Goal: Information Seeking & Learning: Learn about a topic

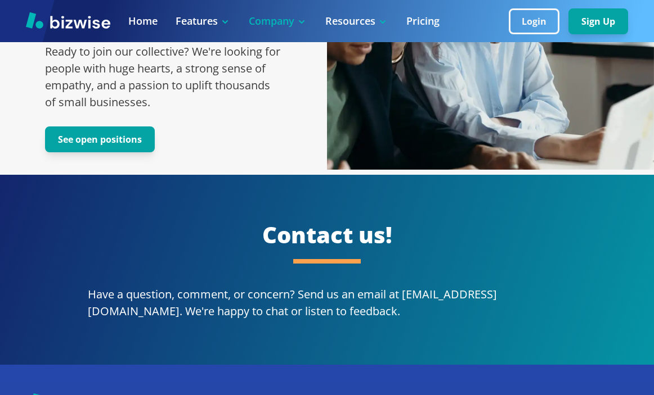
scroll to position [2253, 0]
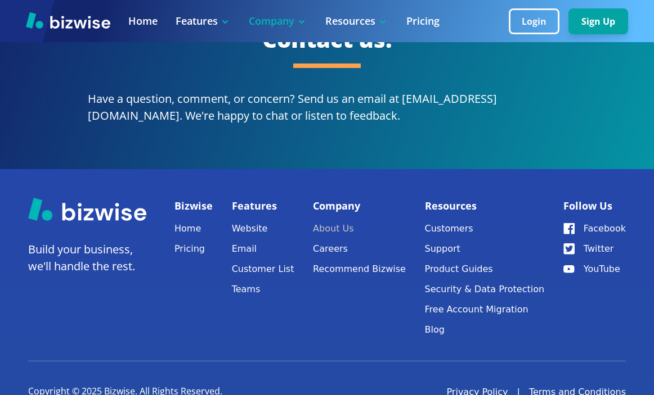
click at [343, 221] on link "About Us" at bounding box center [359, 229] width 93 height 16
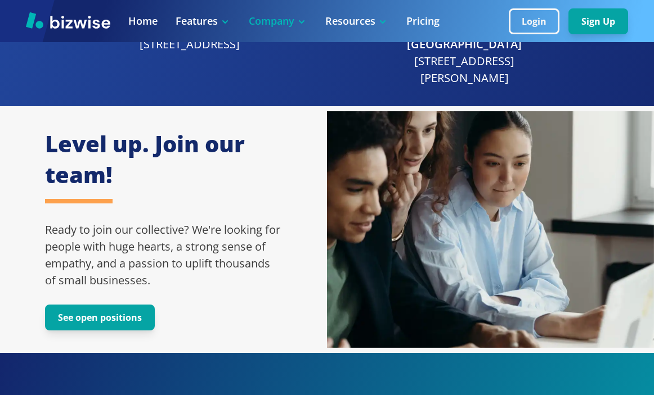
scroll to position [2272, 0]
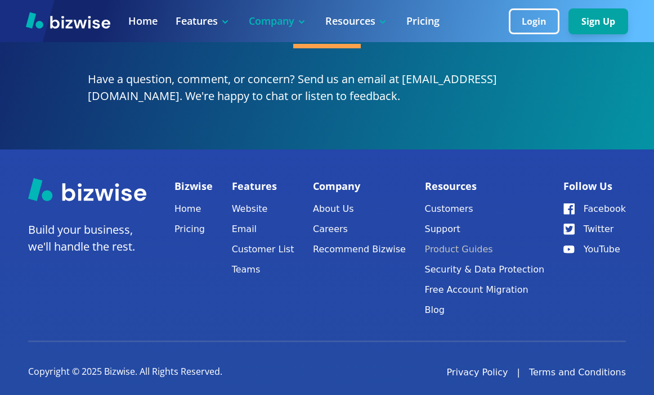
click at [458, 242] on link "Product Guides" at bounding box center [485, 250] width 120 height 16
click at [358, 222] on link "Careers" at bounding box center [359, 230] width 93 height 16
click at [260, 262] on link "Teams" at bounding box center [263, 270] width 62 height 16
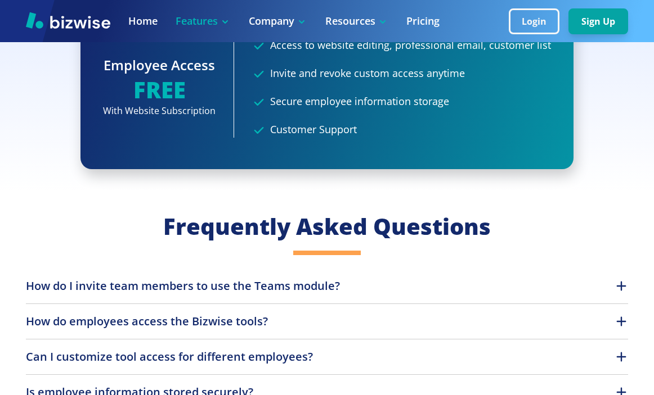
scroll to position [1259, 0]
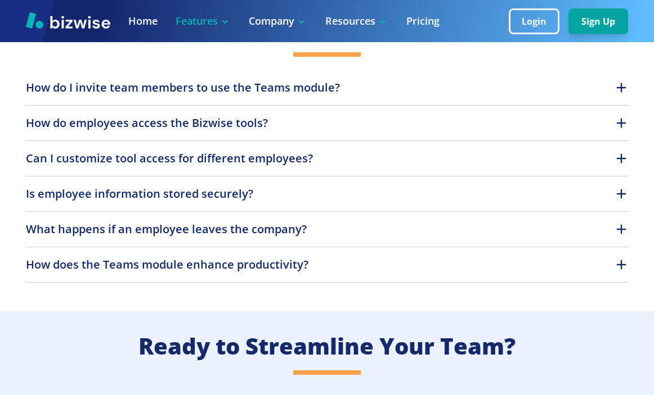
click at [260, 129] on p "How do employees access the Bizwise tools?" at bounding box center [147, 123] width 242 height 17
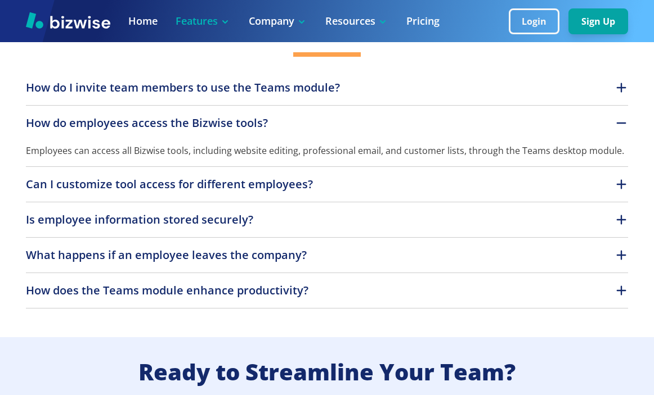
click at [263, 124] on p "How do employees access the Bizwise tools?" at bounding box center [147, 123] width 242 height 17
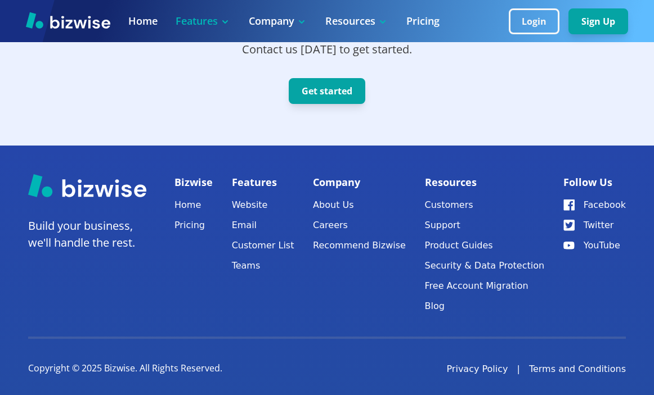
scroll to position [1638, 0]
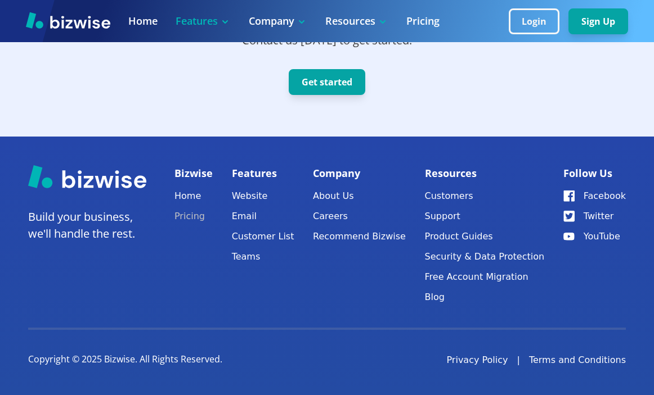
click at [184, 223] on link "Pricing" at bounding box center [193, 217] width 38 height 16
